Goal: Task Accomplishment & Management: Manage account settings

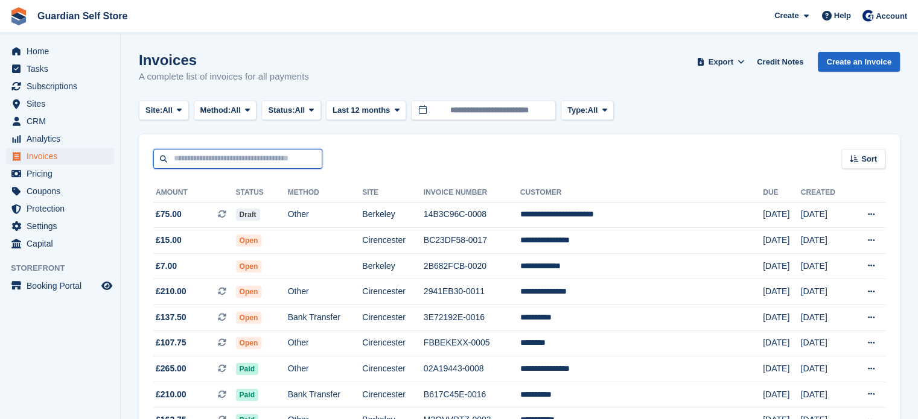
click at [246, 159] on input "text" at bounding box center [237, 159] width 169 height 20
type input "*****"
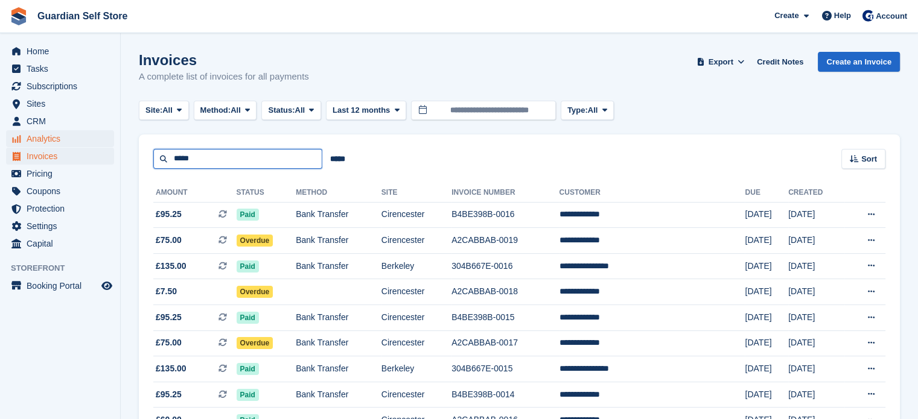
drag, startPoint x: 198, startPoint y: 160, endPoint x: 65, endPoint y: 140, distance: 134.2
type input "****"
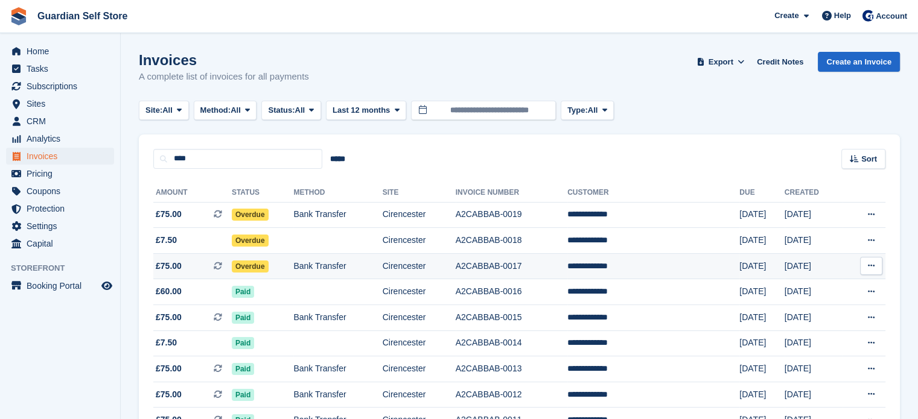
click at [183, 258] on td "£75.00 This is a recurring subscription invoice." at bounding box center [192, 266] width 78 height 26
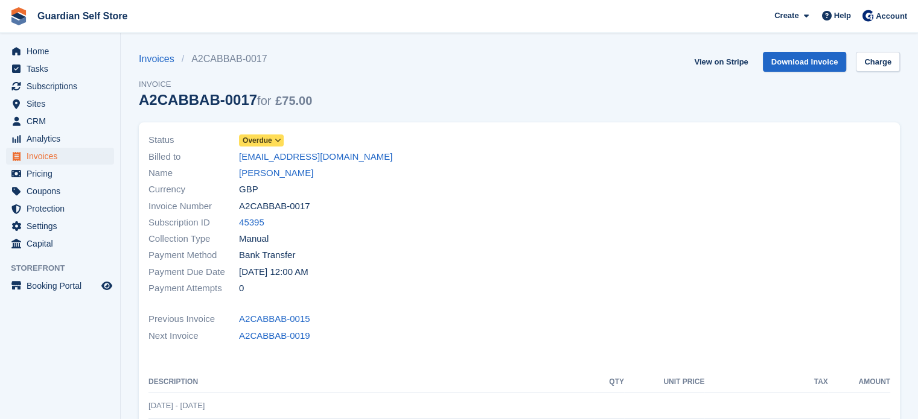
click at [270, 136] on span "Overdue" at bounding box center [258, 140] width 30 height 11
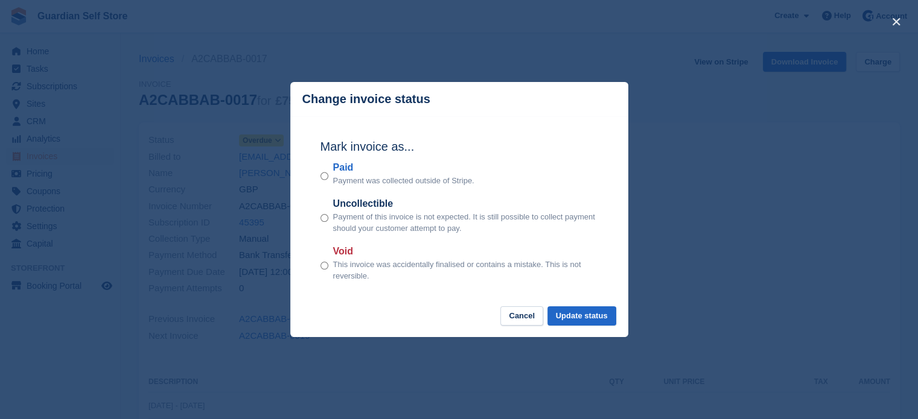
click at [344, 167] on label "Paid" at bounding box center [403, 168] width 141 height 14
click at [578, 317] on button "Update status" at bounding box center [581, 317] width 69 height 20
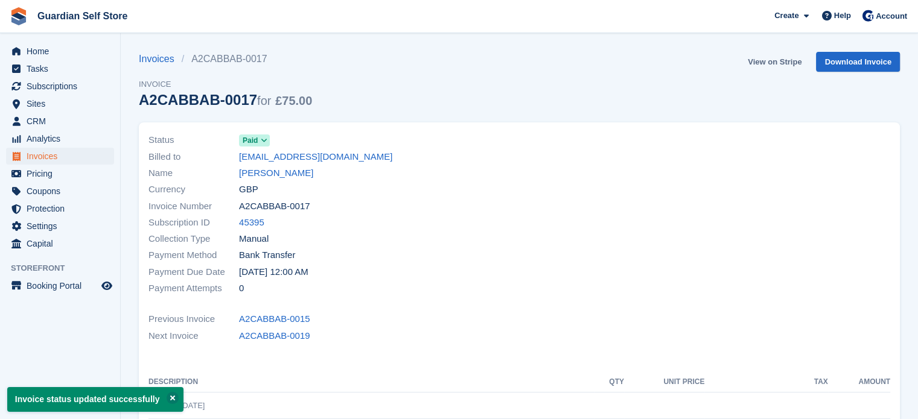
click at [761, 62] on link "View on Stripe" at bounding box center [774, 62] width 63 height 20
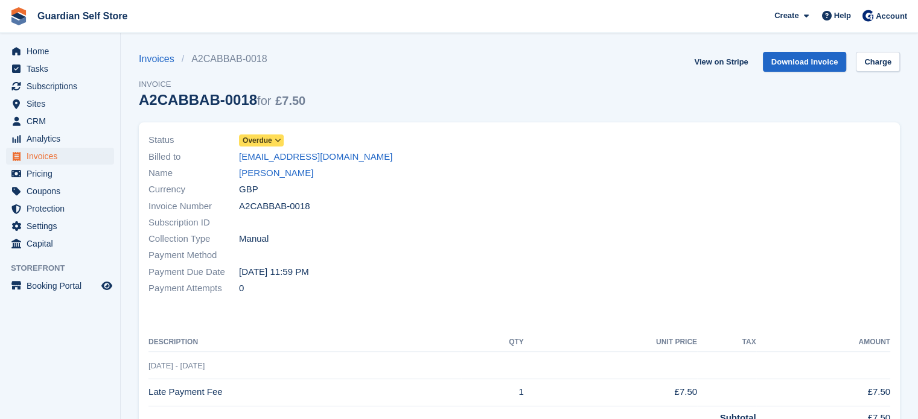
click at [270, 145] on span "Overdue" at bounding box center [258, 140] width 30 height 11
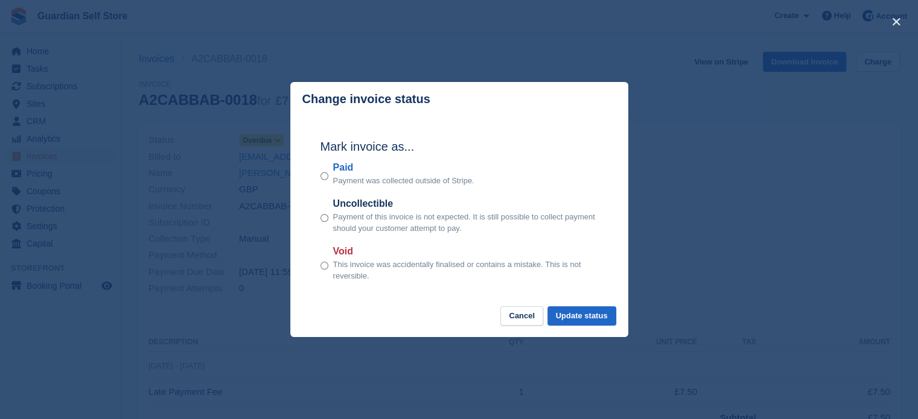
click at [273, 142] on div "close" at bounding box center [459, 209] width 918 height 419
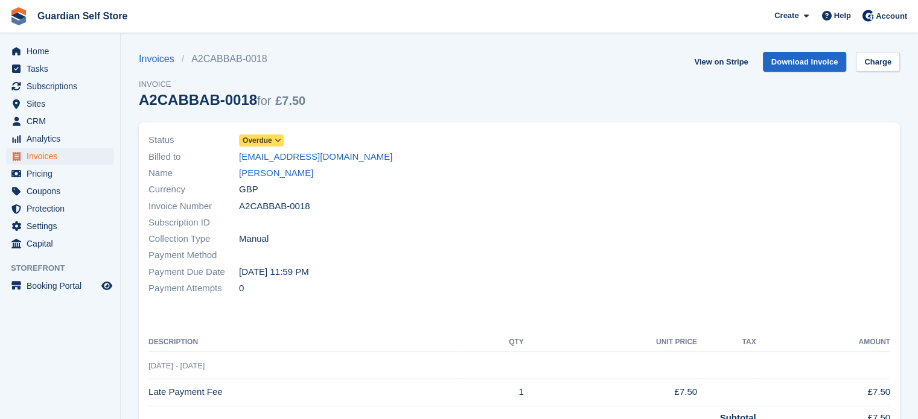
click at [273, 142] on span at bounding box center [278, 141] width 10 height 10
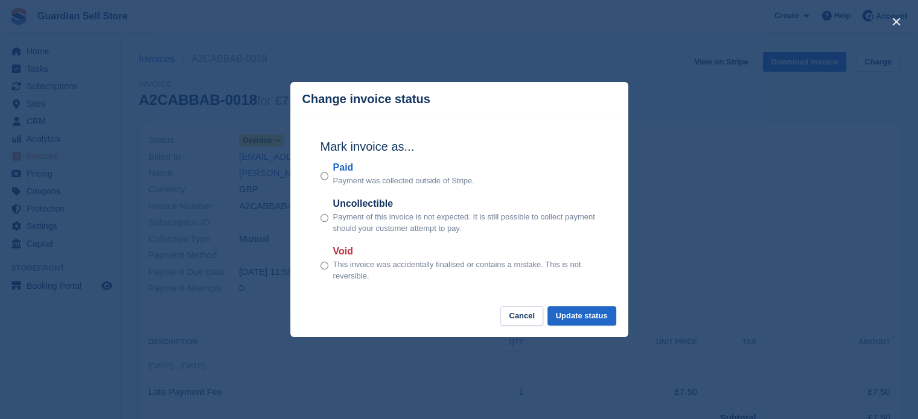
click at [337, 171] on label "Paid" at bounding box center [403, 168] width 141 height 14
click at [593, 313] on button "Update status" at bounding box center [581, 317] width 69 height 20
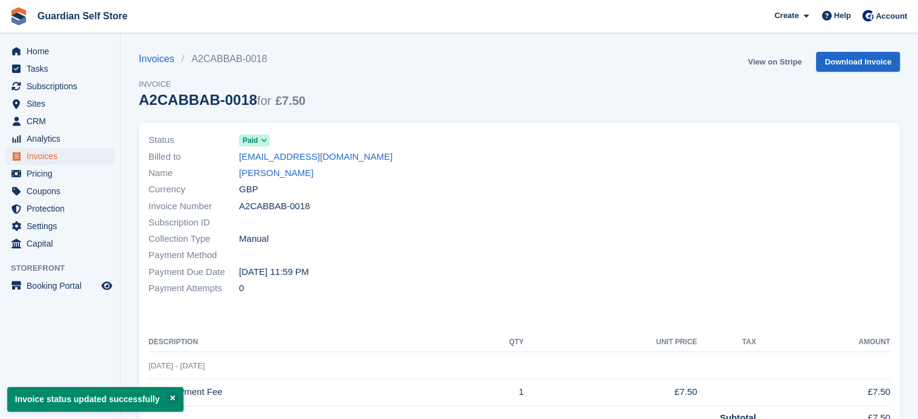
click at [770, 60] on link "View on Stripe" at bounding box center [774, 62] width 63 height 20
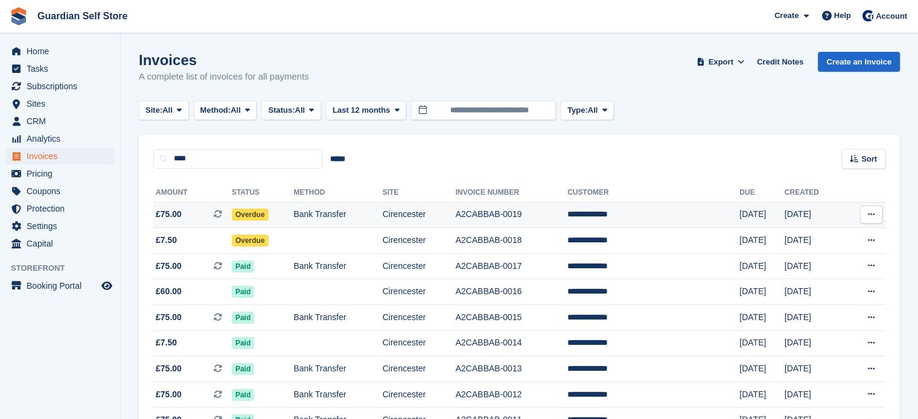
click at [192, 220] on span "£75.00 This is a recurring subscription invoice." at bounding box center [192, 214] width 78 height 13
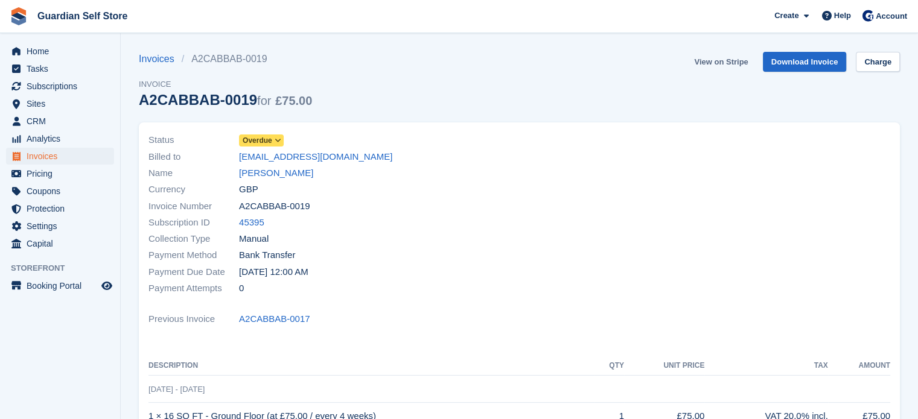
click at [712, 69] on link "View on Stripe" at bounding box center [720, 62] width 63 height 20
click at [263, 135] on span "Overdue" at bounding box center [258, 140] width 30 height 11
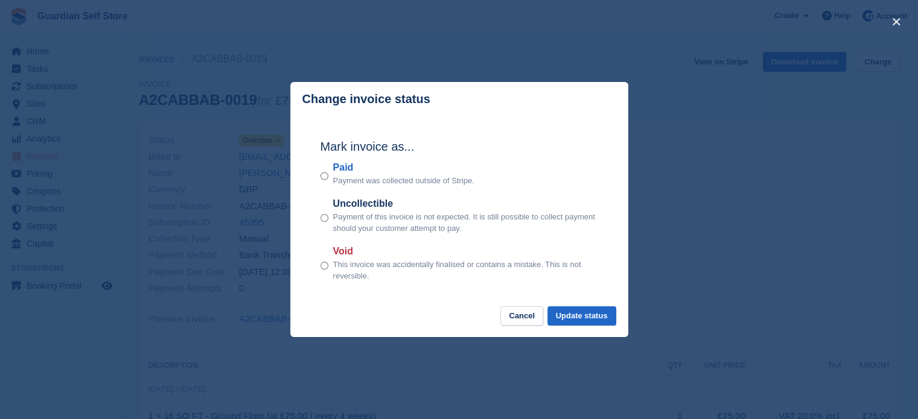
click at [339, 168] on label "Paid" at bounding box center [403, 168] width 141 height 14
click at [567, 317] on button "Update status" at bounding box center [581, 317] width 69 height 20
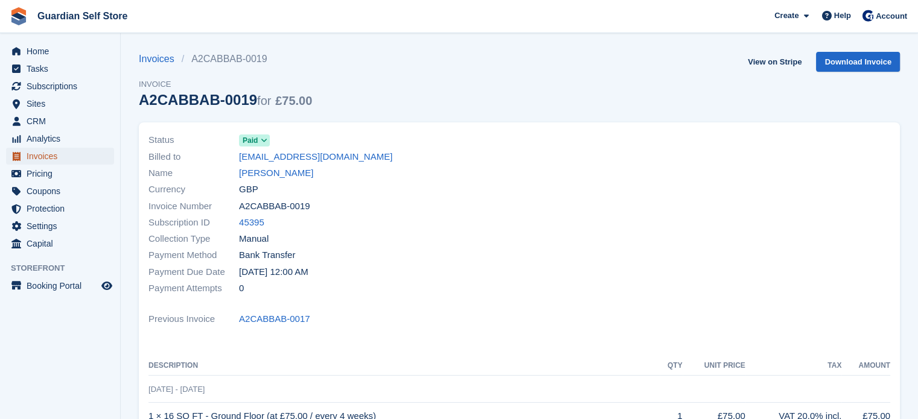
click at [63, 153] on span "Invoices" at bounding box center [63, 156] width 72 height 17
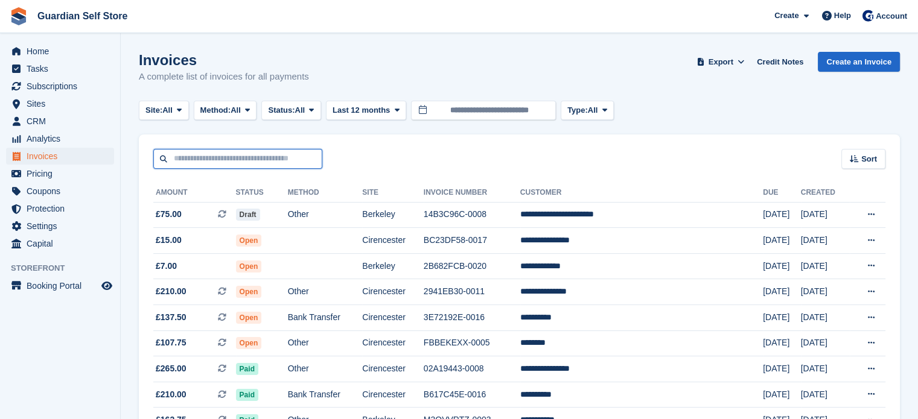
click at [234, 159] on input "text" at bounding box center [237, 159] width 169 height 20
type input "*****"
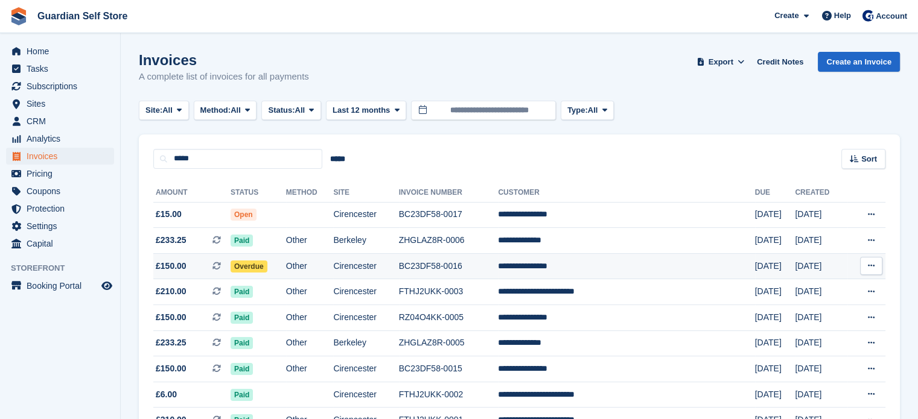
click at [180, 264] on span "£150.00" at bounding box center [171, 266] width 31 height 13
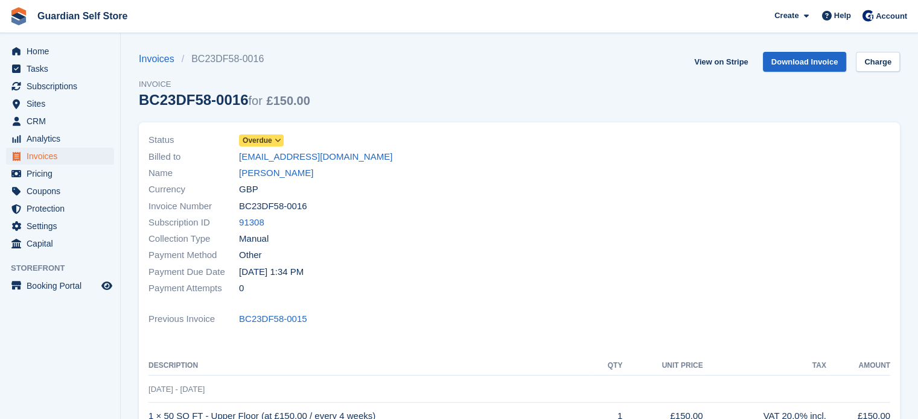
drag, startPoint x: 0, startPoint y: 0, endPoint x: 268, endPoint y: 137, distance: 300.9
click at [268, 137] on span "Overdue" at bounding box center [258, 140] width 30 height 11
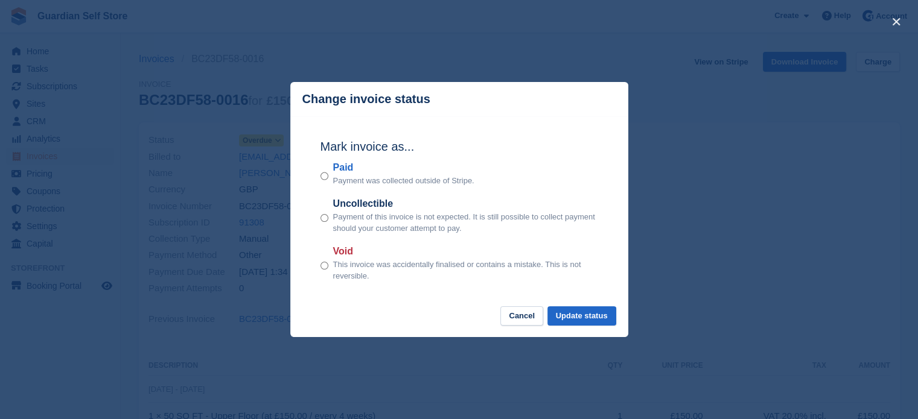
click at [342, 167] on label "Paid" at bounding box center [403, 168] width 141 height 14
click at [594, 319] on button "Update status" at bounding box center [581, 317] width 69 height 20
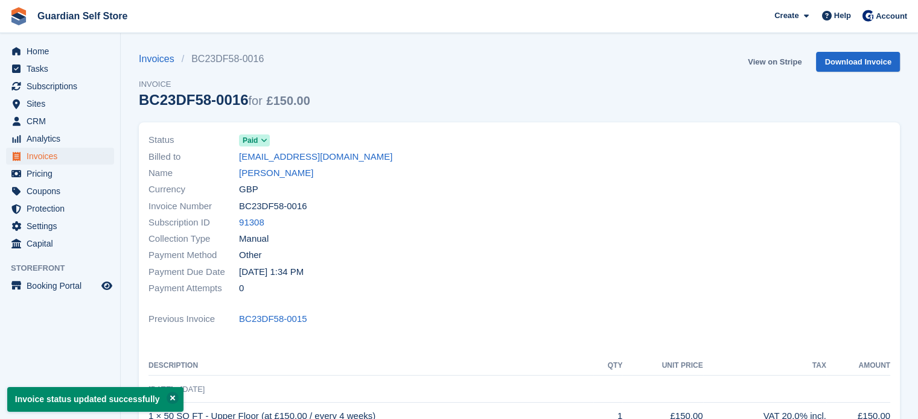
click at [775, 63] on link "View on Stripe" at bounding box center [774, 62] width 63 height 20
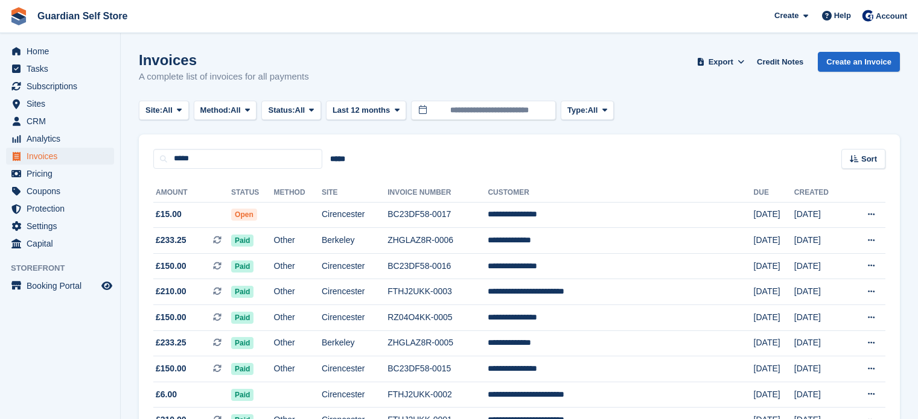
click at [274, 215] on td "Open" at bounding box center [252, 215] width 43 height 26
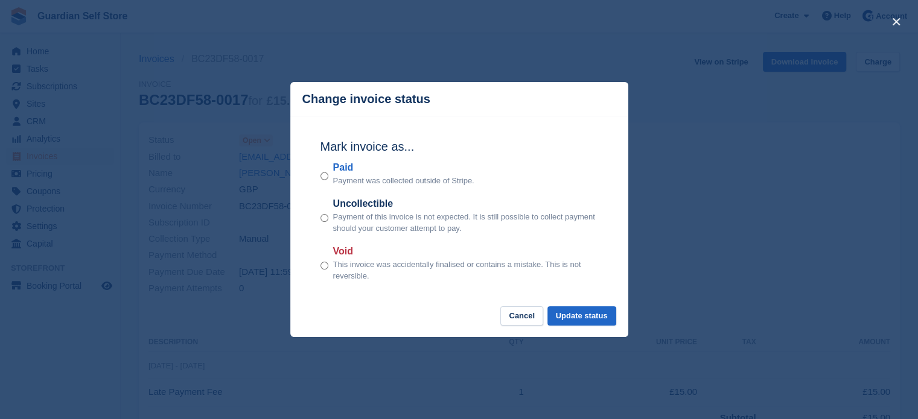
click at [357, 170] on label "Paid" at bounding box center [403, 168] width 141 height 14
click at [587, 308] on button "Update status" at bounding box center [581, 317] width 69 height 20
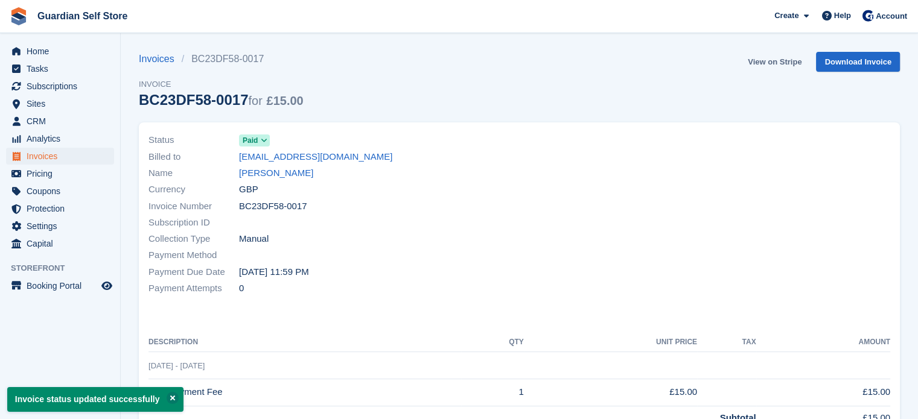
click at [772, 67] on link "View on Stripe" at bounding box center [774, 62] width 63 height 20
click at [268, 170] on link "George Griffiths" at bounding box center [276, 174] width 74 height 14
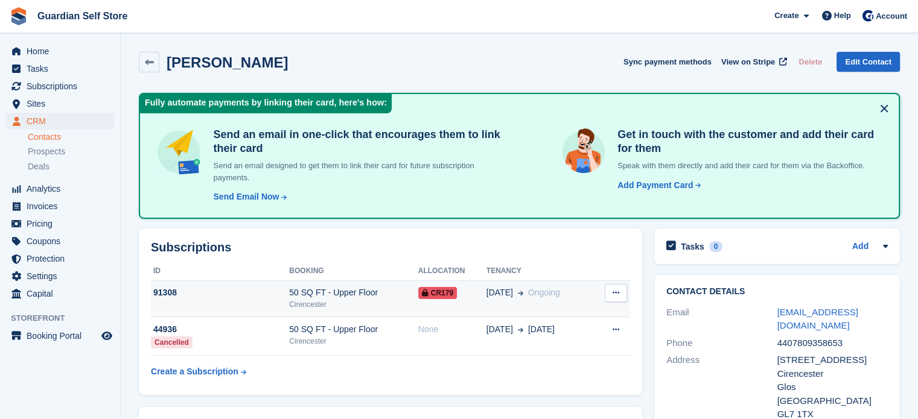
click at [613, 293] on icon at bounding box center [616, 293] width 7 height 8
click at [480, 299] on td "CR179" at bounding box center [452, 299] width 68 height 37
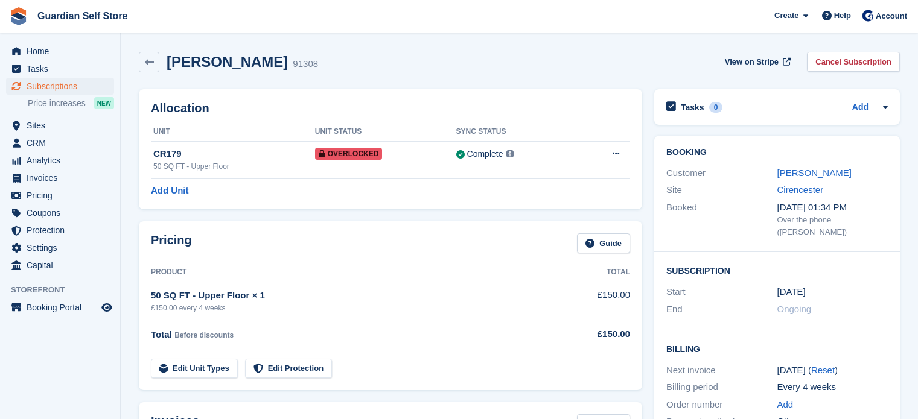
click at [620, 158] on button at bounding box center [616, 154] width 22 height 18
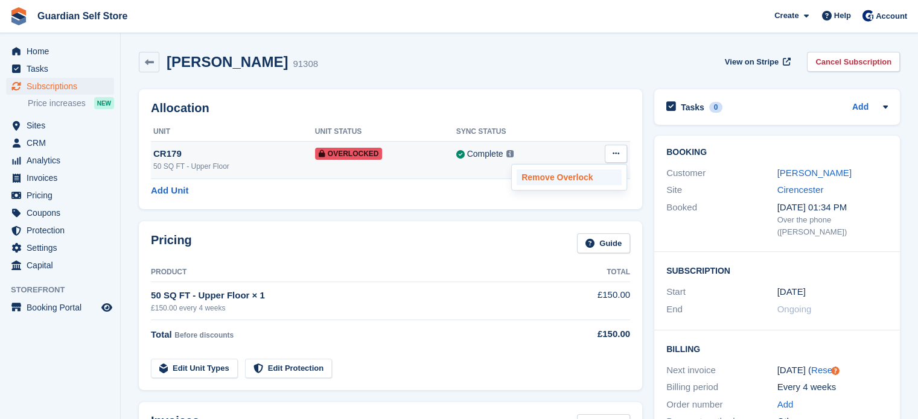
click at [582, 175] on p "Remove Overlock" at bounding box center [569, 178] width 105 height 16
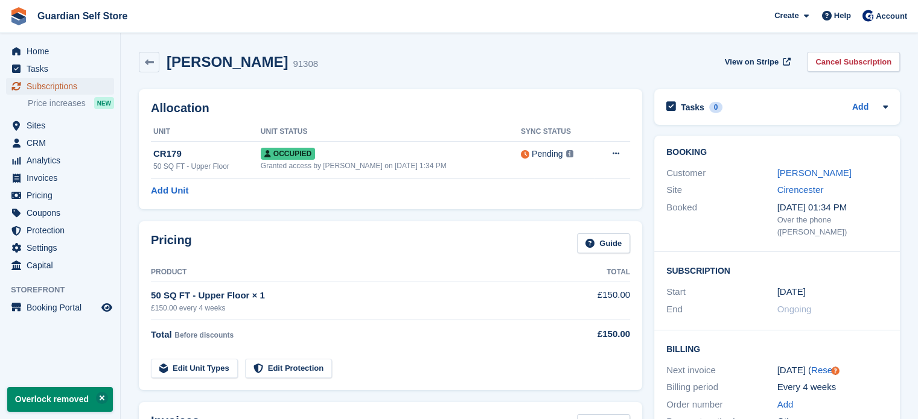
click at [51, 81] on span "Subscriptions" at bounding box center [63, 86] width 72 height 17
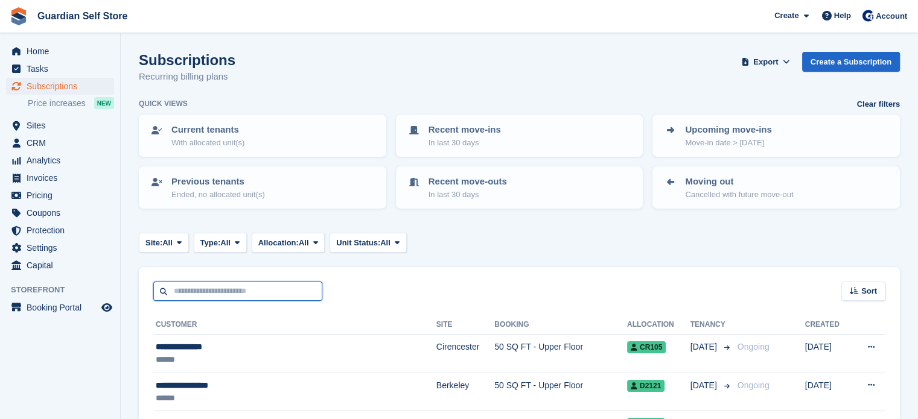
click at [203, 294] on input "text" at bounding box center [237, 292] width 169 height 20
type input "*****"
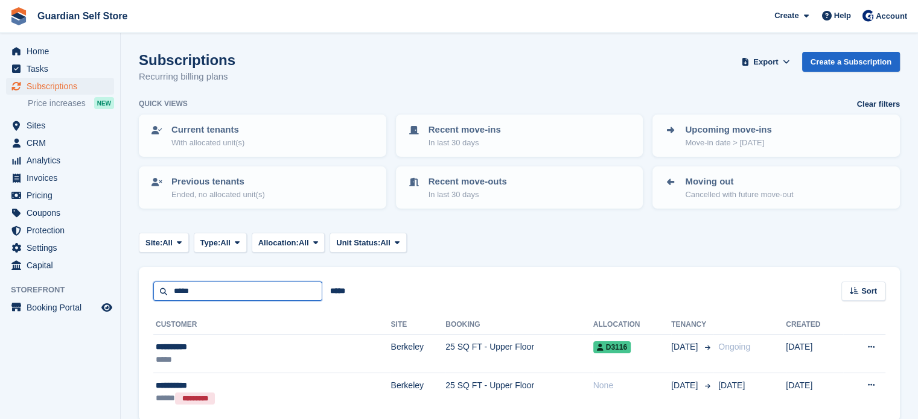
drag, startPoint x: 215, startPoint y: 287, endPoint x: 138, endPoint y: 270, distance: 79.2
click at [138, 270] on section "Subscriptions Recurring billing plans Export Export Subscriptions Export a CSV …" at bounding box center [519, 236] width 797 height 472
type input "***"
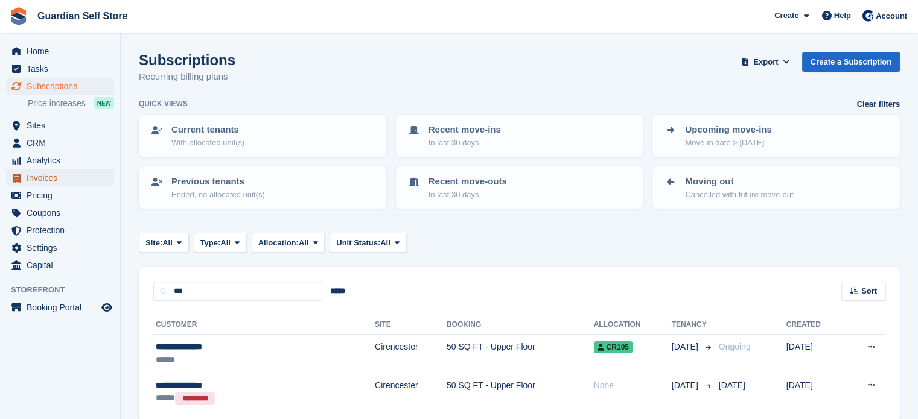
click at [61, 177] on span "Invoices" at bounding box center [63, 178] width 72 height 17
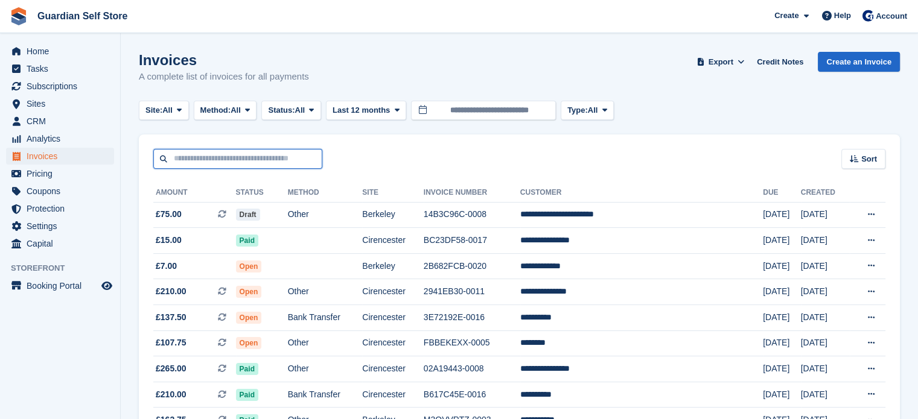
click at [231, 165] on input "text" at bounding box center [237, 159] width 169 height 20
type input "****"
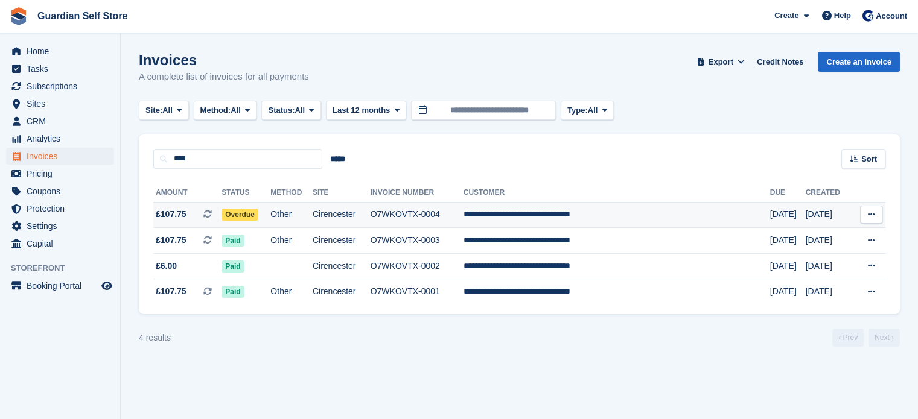
click at [201, 209] on span "£107.75 This is a recurring subscription invoice." at bounding box center [187, 214] width 68 height 13
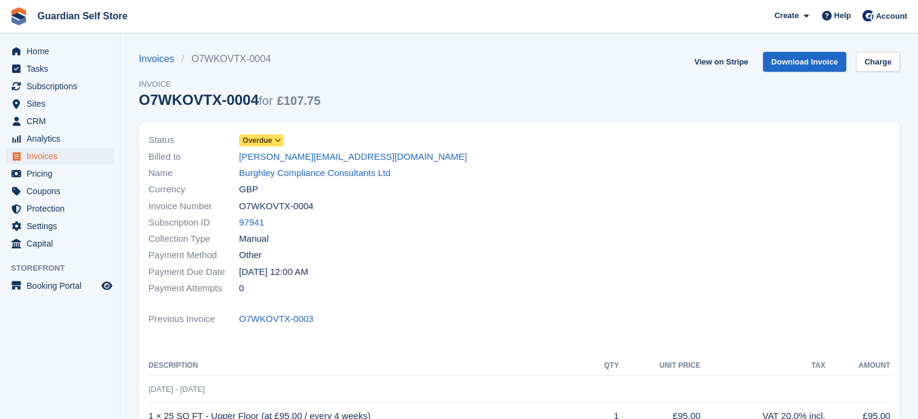
click at [263, 141] on span "Overdue" at bounding box center [258, 140] width 30 height 11
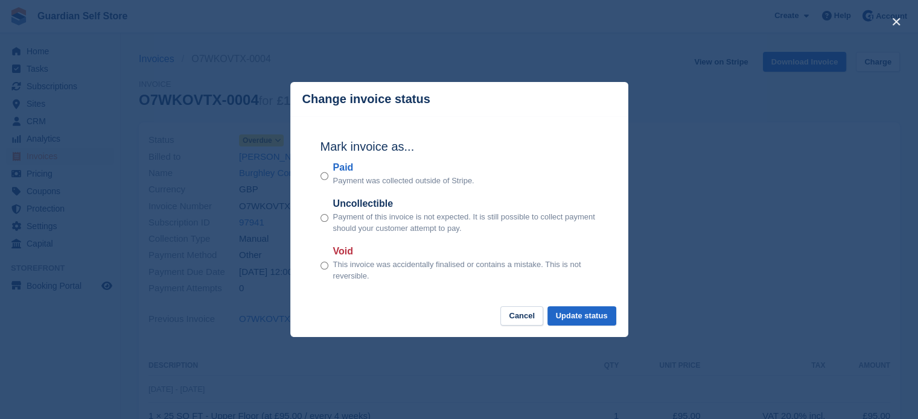
click at [348, 173] on label "Paid" at bounding box center [403, 168] width 141 height 14
click at [579, 319] on button "Update status" at bounding box center [581, 317] width 69 height 20
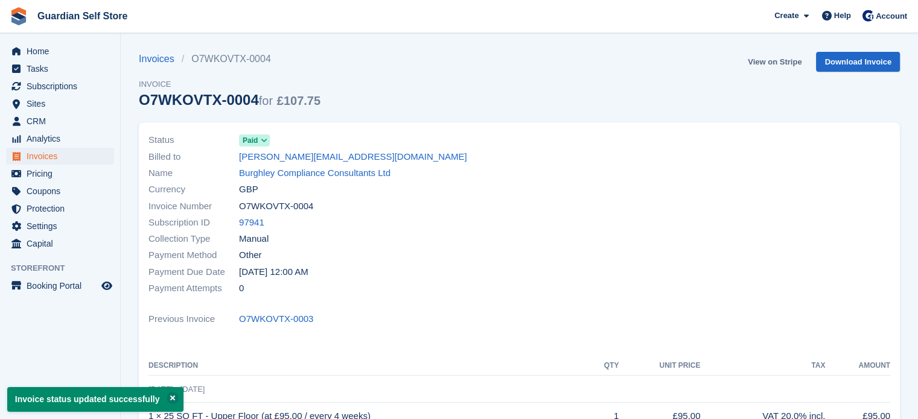
click at [763, 63] on link "View on Stripe" at bounding box center [774, 62] width 63 height 20
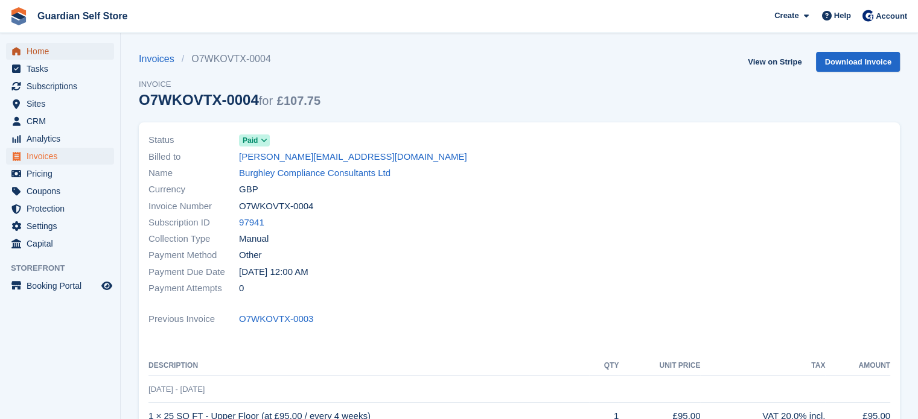
click at [54, 50] on span "Home" at bounding box center [63, 51] width 72 height 17
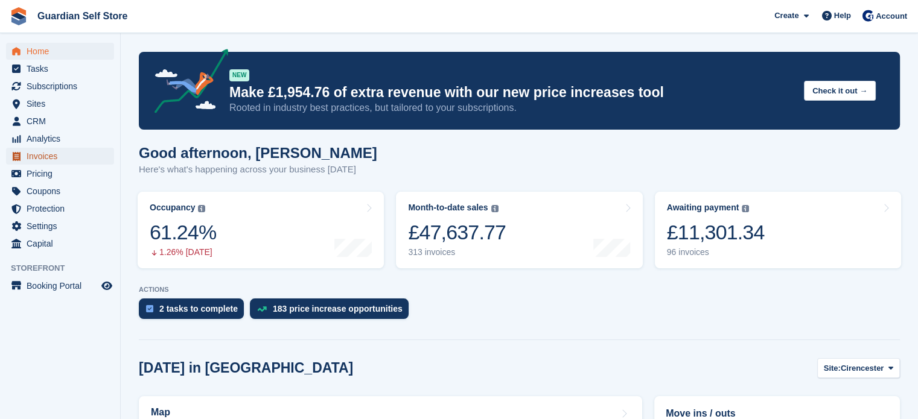
click at [49, 161] on span "Invoices" at bounding box center [63, 156] width 72 height 17
